Goal: Task Accomplishment & Management: Use online tool/utility

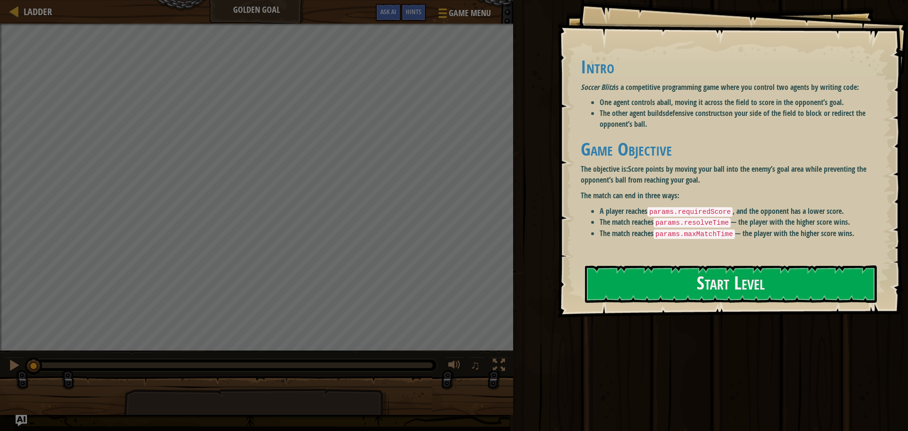
click at [642, 197] on p "The match can end in three ways:" at bounding box center [728, 195] width 294 height 11
click at [662, 298] on button "Start Level" at bounding box center [731, 283] width 292 height 37
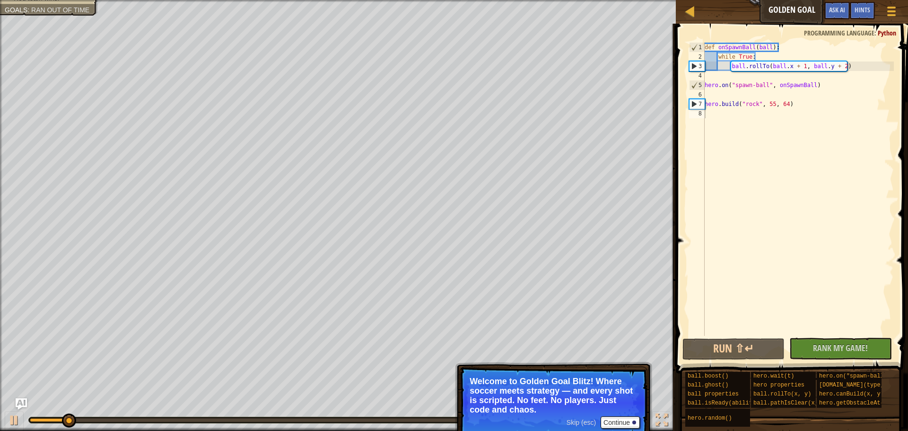
click at [538, 403] on p "Welcome to Golden Goal Blitz! Where soccer meets strategy — and every shot is s…" at bounding box center [553, 395] width 168 height 38
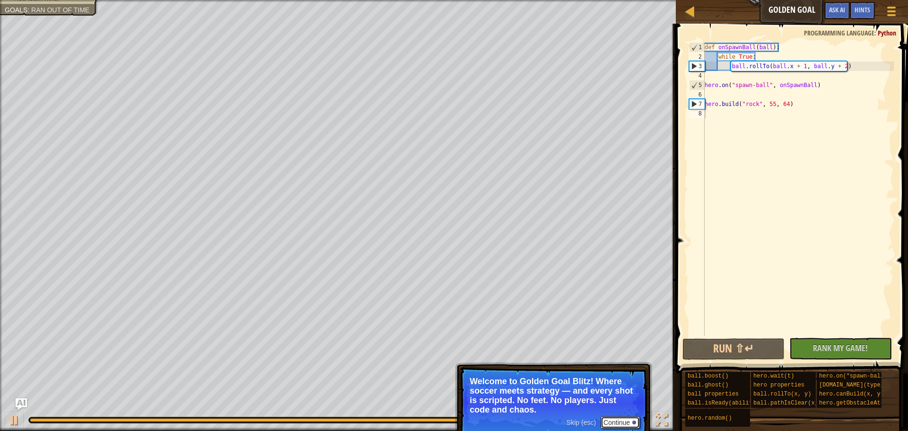
click at [619, 425] on button "Continue" at bounding box center [619, 422] width 39 height 12
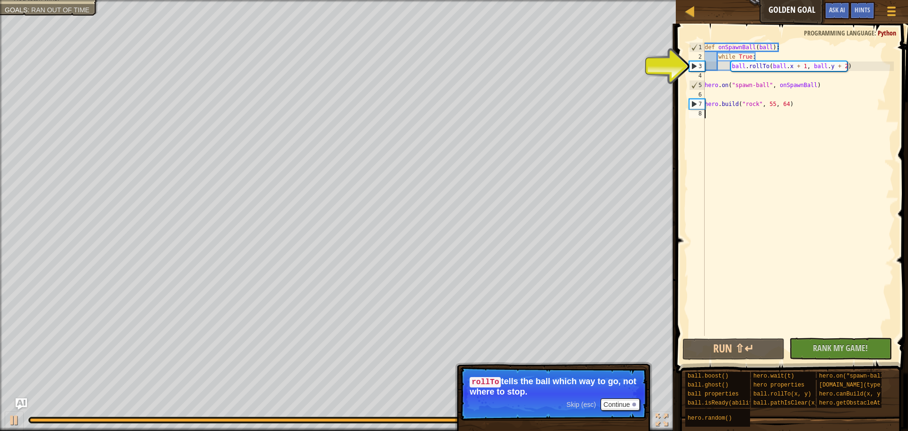
click at [677, 63] on span at bounding box center [793, 184] width 240 height 377
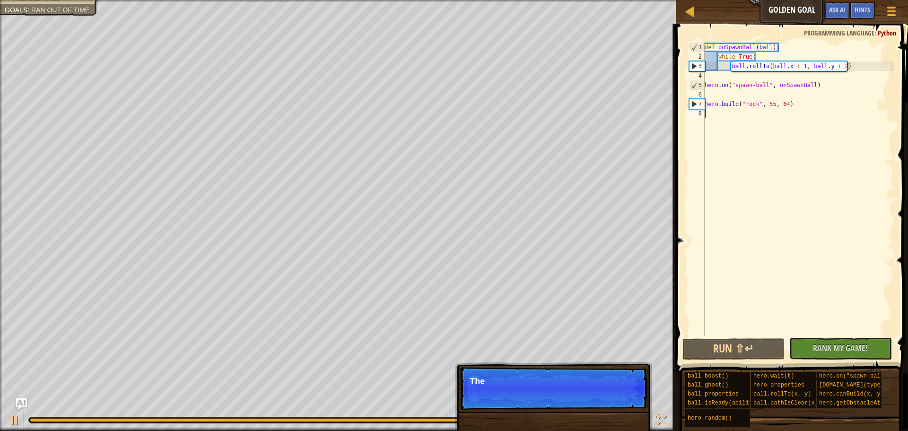
type textarea "ball.rollTo(ball.x + 1, ball.y + 2)"
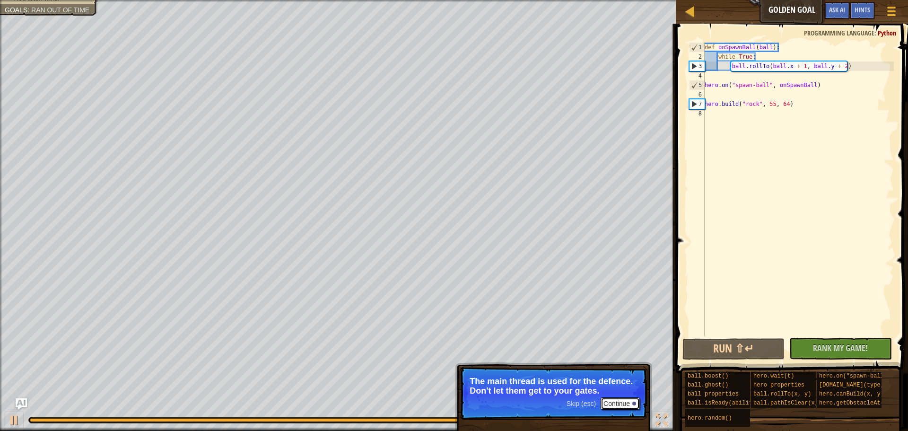
click at [628, 398] on button "Continue" at bounding box center [619, 403] width 39 height 12
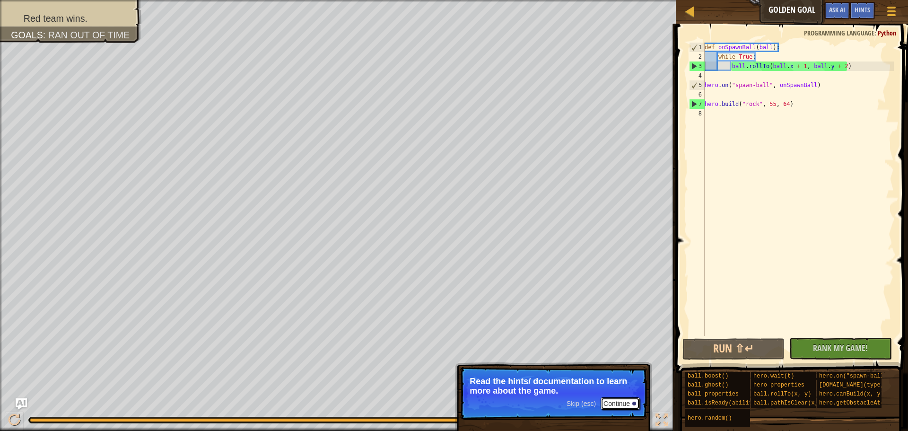
click at [619, 404] on button "Continue" at bounding box center [619, 403] width 39 height 12
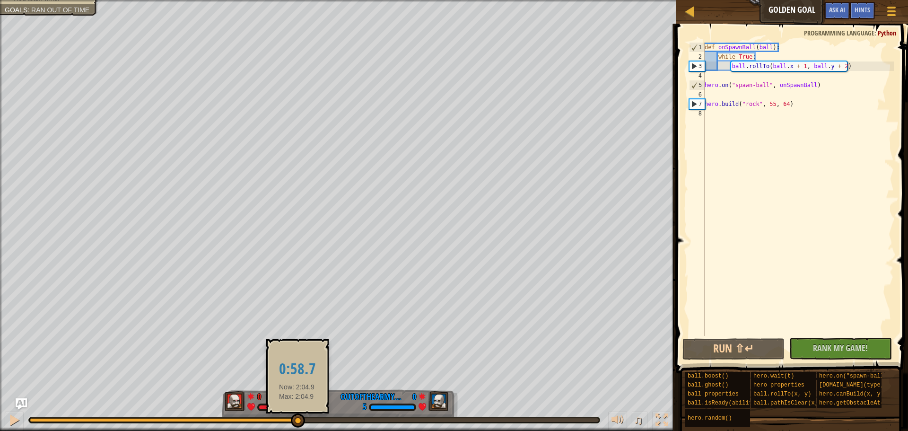
click at [297, 418] on div at bounding box center [163, 420] width 267 height 4
click at [297, 417] on div at bounding box center [298, 420] width 14 height 14
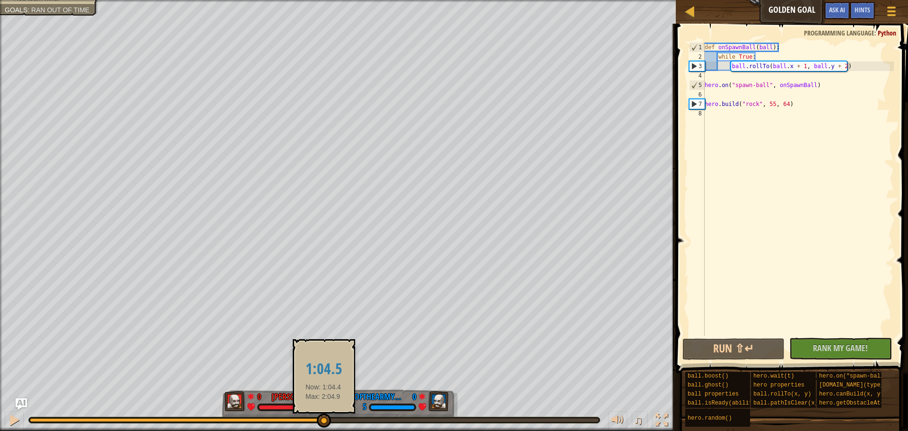
drag, startPoint x: 303, startPoint y: 419, endPoint x: 326, endPoint y: 418, distance: 22.7
click at [326, 418] on div at bounding box center [324, 420] width 14 height 14
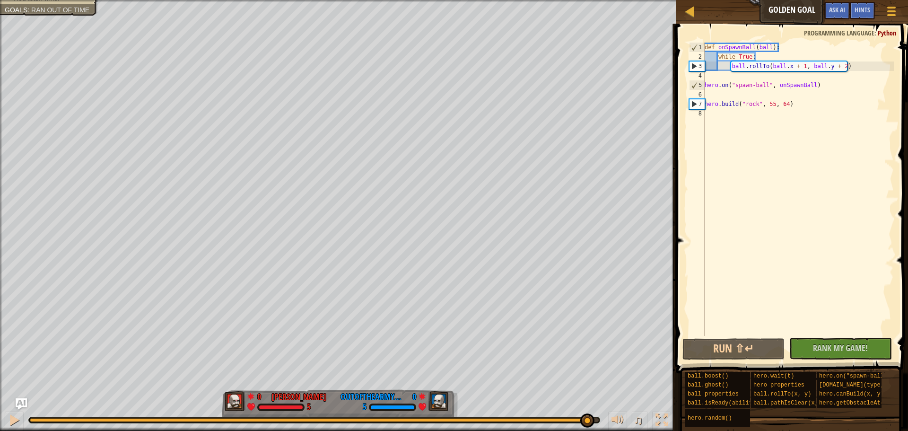
drag, startPoint x: 329, startPoint y: 424, endPoint x: 587, endPoint y: 413, distance: 258.4
click at [587, 413] on div at bounding box center [587, 420] width 14 height 14
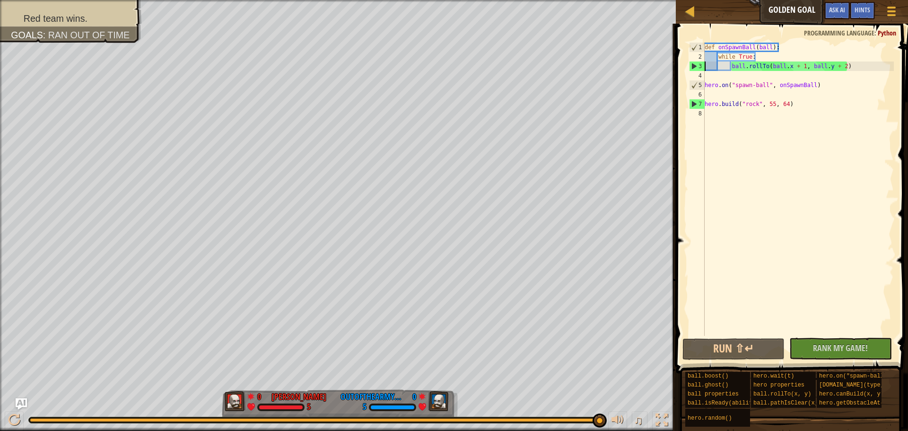
drag, startPoint x: 587, startPoint y: 413, endPoint x: 598, endPoint y: 414, distance: 11.4
click at [598, 414] on div at bounding box center [599, 420] width 14 height 14
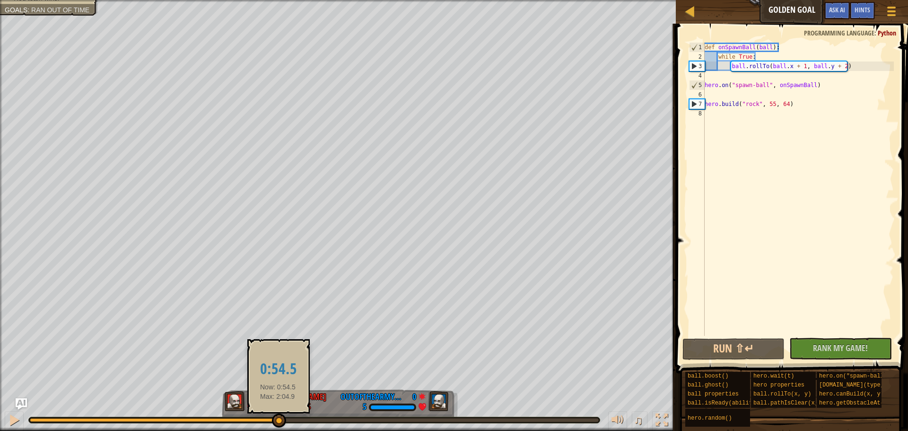
drag, startPoint x: 601, startPoint y: 418, endPoint x: 278, endPoint y: 416, distance: 322.9
click at [278, 416] on div at bounding box center [279, 420] width 14 height 14
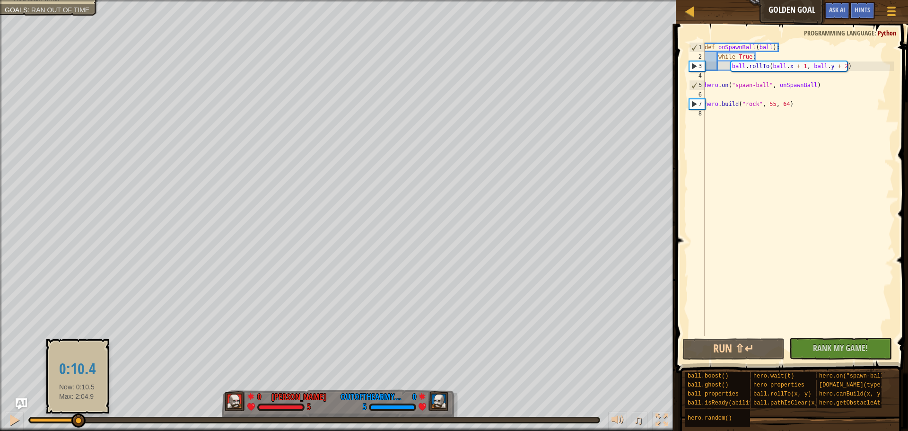
drag, startPoint x: 282, startPoint y: 418, endPoint x: 77, endPoint y: 417, distance: 204.7
click at [77, 417] on div at bounding box center [78, 420] width 14 height 14
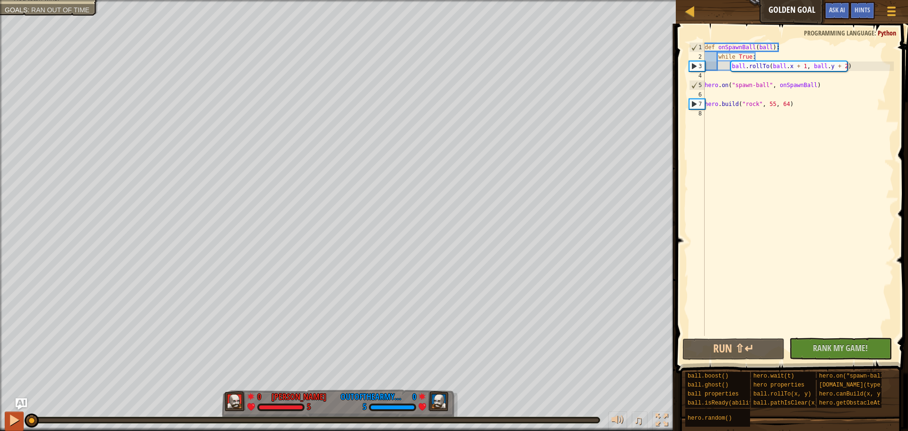
drag, startPoint x: 79, startPoint y: 419, endPoint x: 16, endPoint y: 417, distance: 63.4
click at [16, 417] on div "♫" at bounding box center [338, 417] width 676 height 28
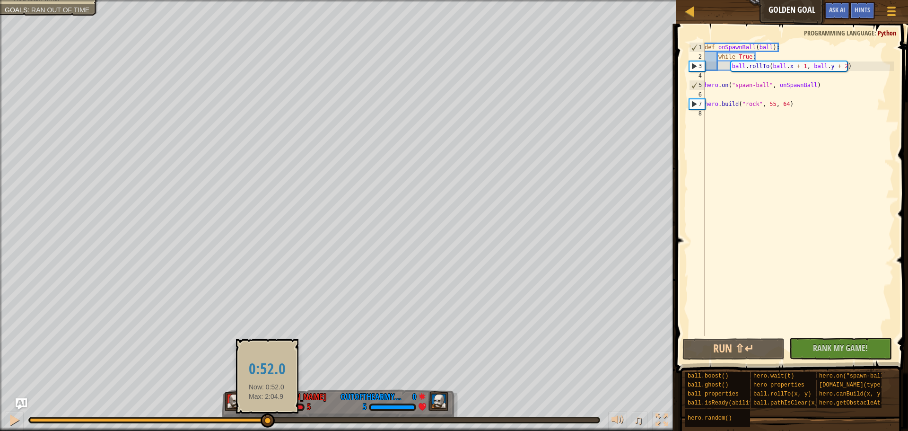
drag, startPoint x: 31, startPoint y: 419, endPoint x: 277, endPoint y: 421, distance: 246.3
click at [275, 421] on div at bounding box center [267, 420] width 14 height 14
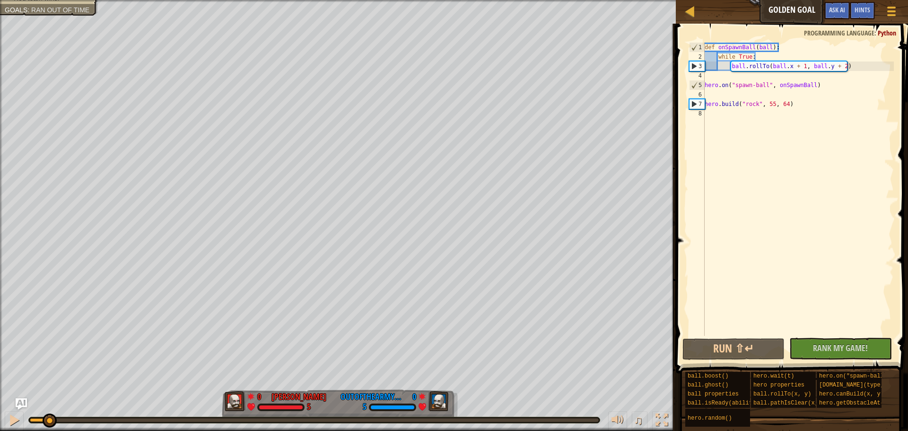
drag, startPoint x: 276, startPoint y: 421, endPoint x: 48, endPoint y: 410, distance: 228.1
click at [48, 410] on div "♫" at bounding box center [338, 417] width 676 height 28
drag, startPoint x: 47, startPoint y: 410, endPoint x: 7, endPoint y: 409, distance: 40.7
click at [7, 409] on div "♫" at bounding box center [338, 417] width 676 height 28
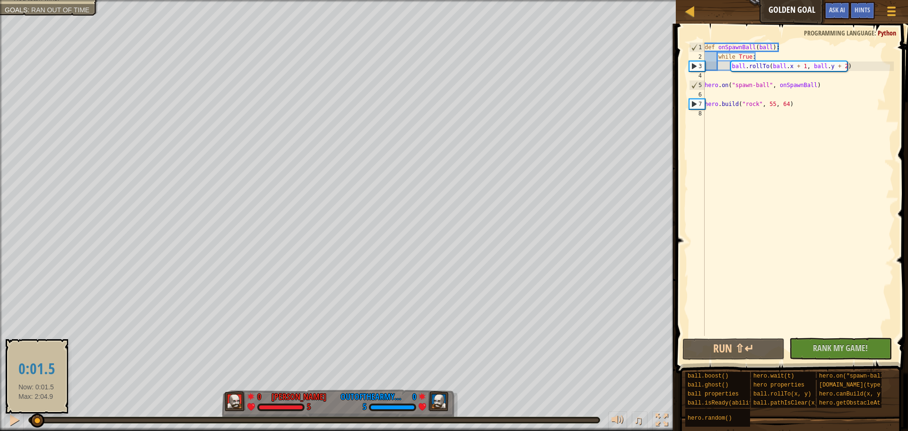
drag, startPoint x: 46, startPoint y: 419, endPoint x: 33, endPoint y: 418, distance: 13.3
click at [33, 418] on div at bounding box center [37, 420] width 14 height 14
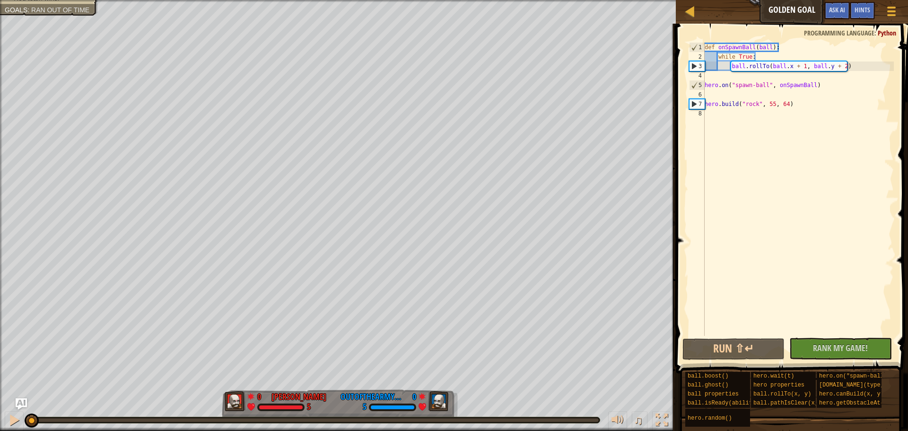
drag, startPoint x: 26, startPoint y: 420, endPoint x: 2, endPoint y: 424, distance: 23.9
click at [2, 424] on div "♫" at bounding box center [338, 417] width 676 height 28
drag, startPoint x: 35, startPoint y: 419, endPoint x: 183, endPoint y: 403, distance: 148.9
click at [183, 403] on div "♫" at bounding box center [338, 417] width 676 height 28
click at [281, 410] on div "♫" at bounding box center [338, 417] width 676 height 28
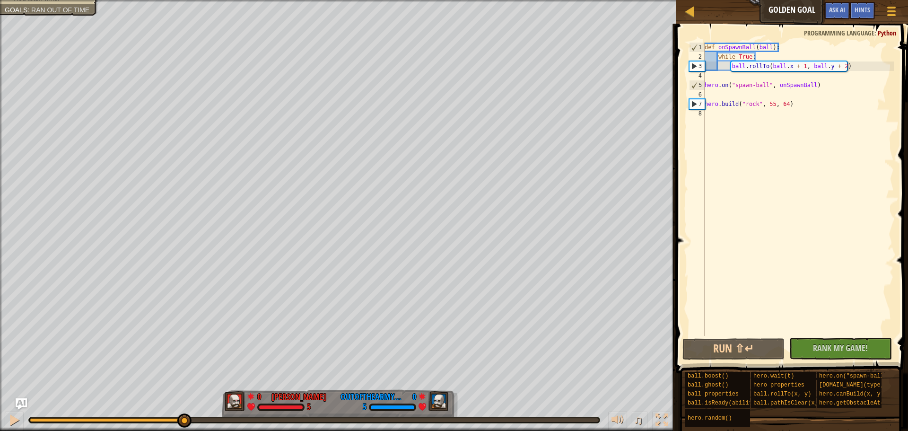
click at [396, 405] on div "♫" at bounding box center [338, 417] width 676 height 28
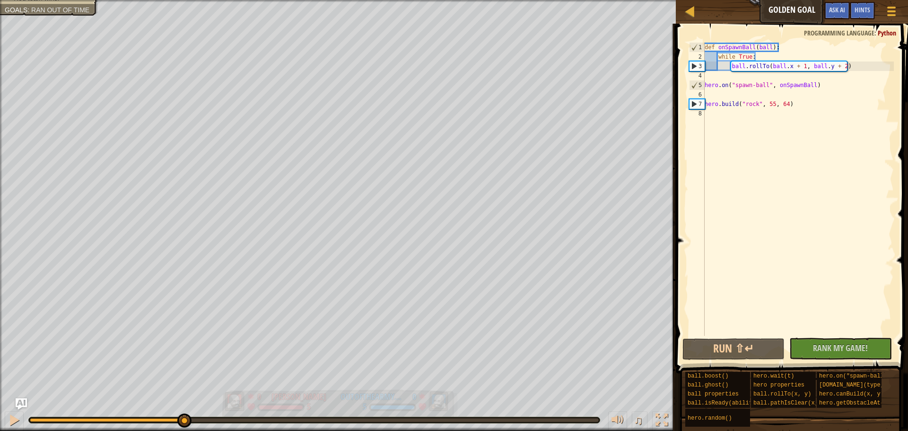
click at [405, 368] on div "Red team wins. Goals : Ran out of time 0 [PERSON_NAME] N 5 0 outofthearmynow 5 …" at bounding box center [454, 215] width 908 height 431
click at [341, 340] on div "Red team wins. Goals : Ran out of time 0 [PERSON_NAME] N 5 0 outofthearmynow 5 …" at bounding box center [454, 215] width 908 height 431
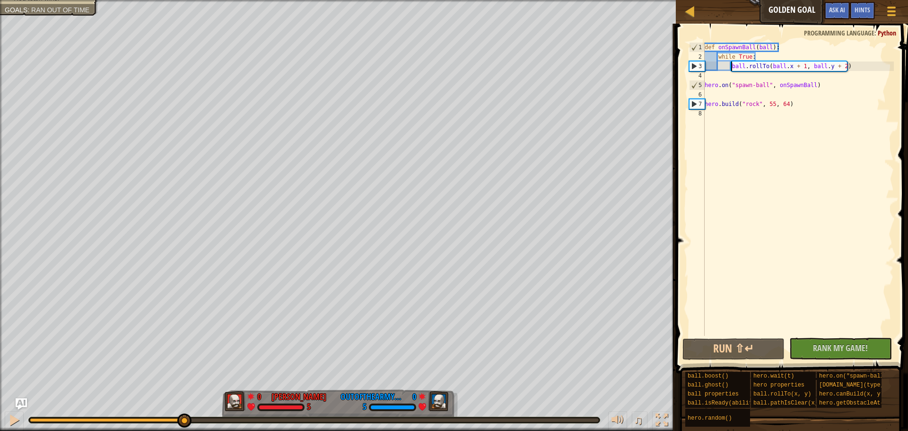
click at [730, 68] on div "def onSpawnBall ( ball ) : while True : ball . rollTo ( ball . x + 1 , ball . y…" at bounding box center [797, 199] width 191 height 312
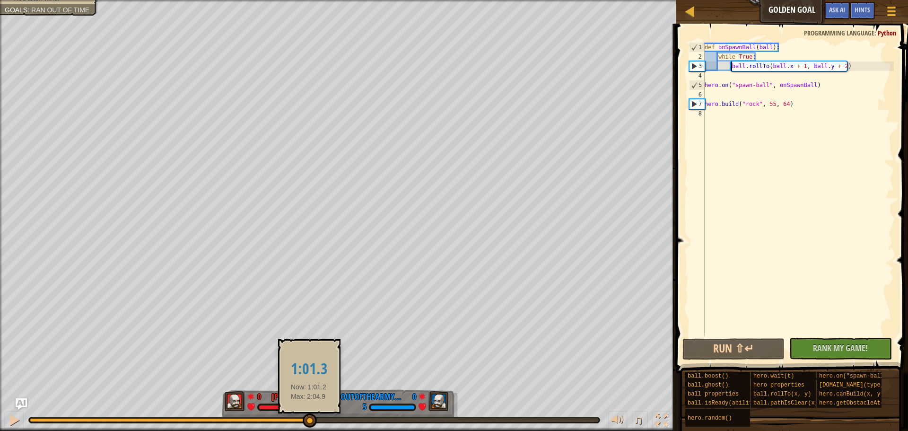
drag, startPoint x: 190, startPoint y: 415, endPoint x: 451, endPoint y: 411, distance: 261.5
click at [451, 411] on div "♫" at bounding box center [338, 417] width 676 height 28
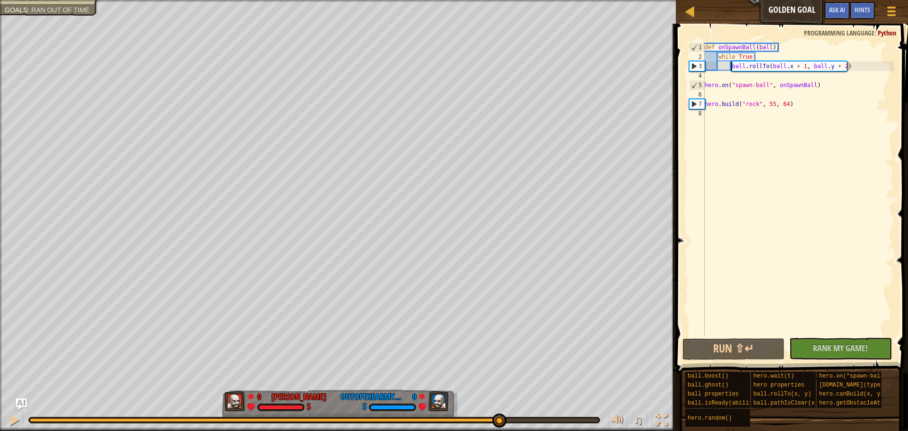
drag, startPoint x: 449, startPoint y: 417, endPoint x: 500, endPoint y: 423, distance: 51.4
click at [500, 423] on div at bounding box center [499, 420] width 14 height 14
drag, startPoint x: 500, startPoint y: 423, endPoint x: 553, endPoint y: 430, distance: 53.0
click at [553, 430] on div "Red team wins. Goals : Ran out of time 0 [PERSON_NAME] N 5 0 outofthearmynow 5 …" at bounding box center [454, 215] width 908 height 431
drag, startPoint x: 553, startPoint y: 430, endPoint x: 589, endPoint y: 434, distance: 37.1
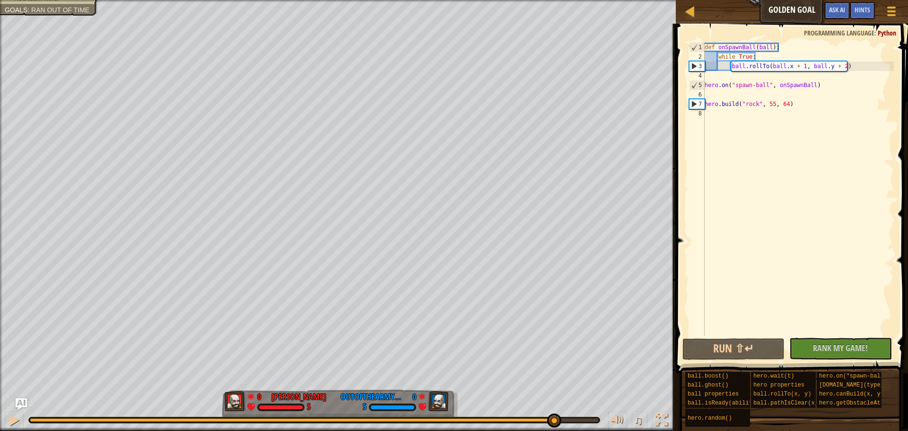
click at [589, 0] on html "Ladder Golden Goal Game Menu Done Hints Ask AI 1 הההההההההההההההההההההההההההההה…" at bounding box center [454, 0] width 908 height 0
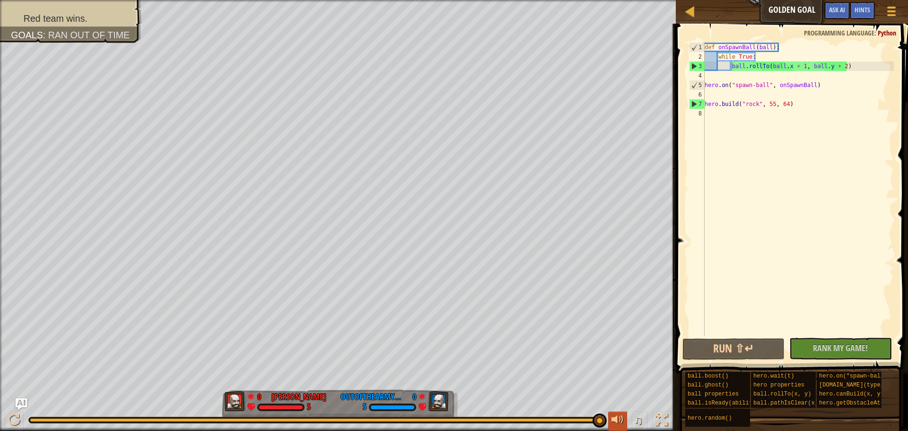
drag, startPoint x: 557, startPoint y: 419, endPoint x: 615, endPoint y: 418, distance: 57.7
click at [615, 418] on div "♫" at bounding box center [338, 417] width 676 height 28
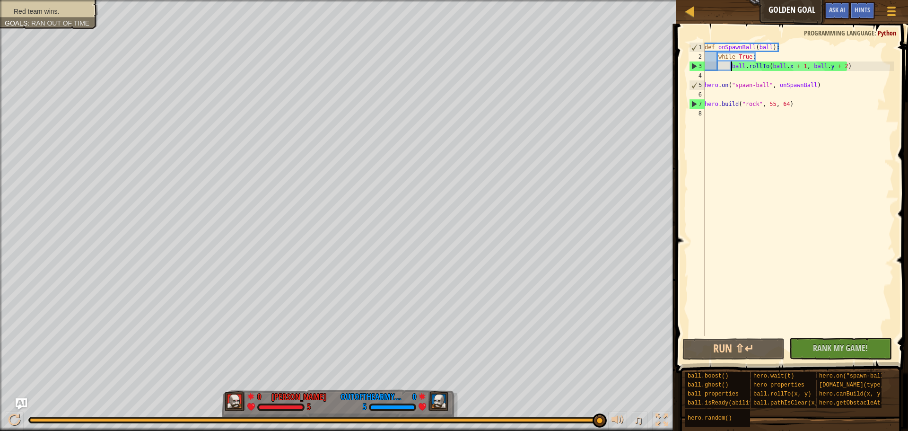
click at [12, 7] on li "Red team wins." at bounding box center [48, 11] width 86 height 9
click at [264, 413] on div "♫" at bounding box center [338, 417] width 676 height 28
click at [261, 405] on div "♫" at bounding box center [338, 417] width 676 height 28
click at [271, 422] on div at bounding box center [314, 420] width 571 height 6
click at [759, 71] on div "def onSpawnBall ( ball ) : while True : ball . rollTo ( ball . x + 1 , ball . y…" at bounding box center [797, 199] width 191 height 312
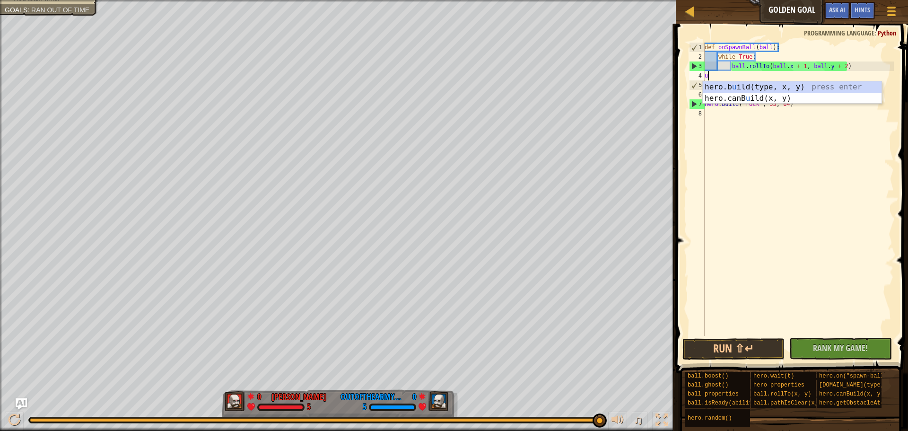
scroll to position [4, 0]
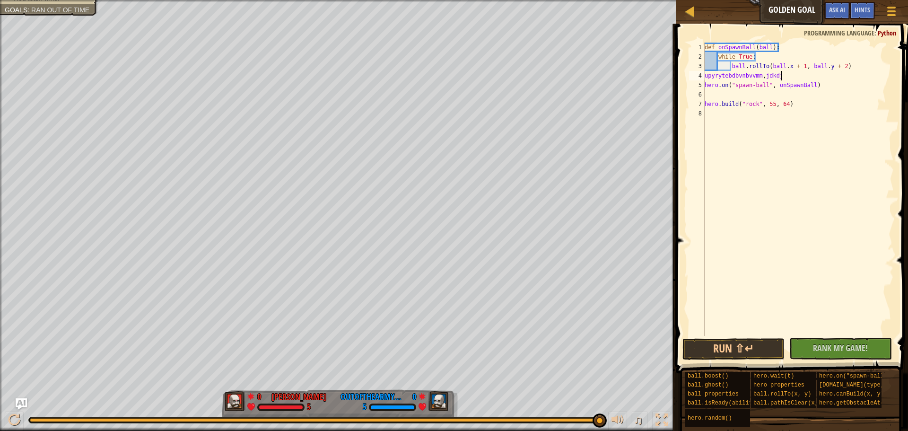
type textarea "upyrytebdbvnbvvmm,jdkdjkd"
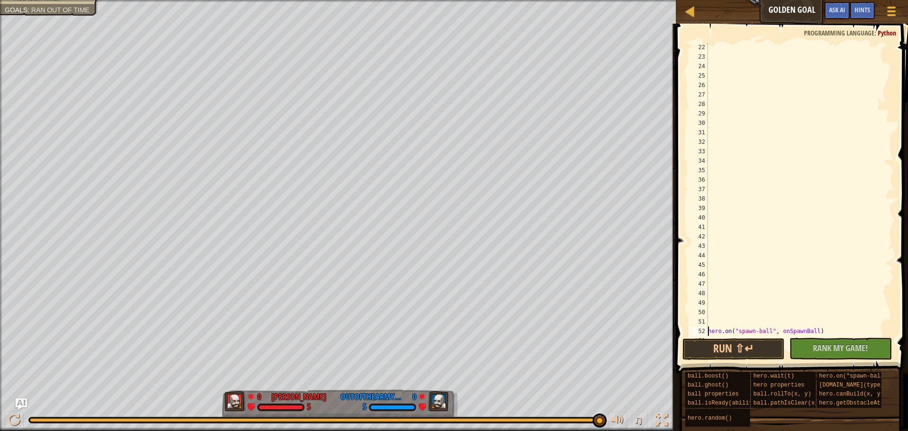
scroll to position [199, 0]
type textarea ")"
